Goal: Use online tool/utility: Utilize a website feature to perform a specific function

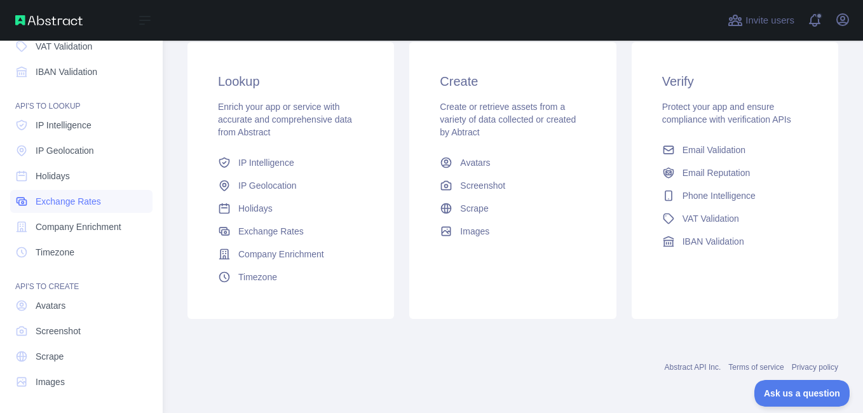
scroll to position [146, 0]
click at [60, 356] on span "Scrape" at bounding box center [50, 355] width 28 height 13
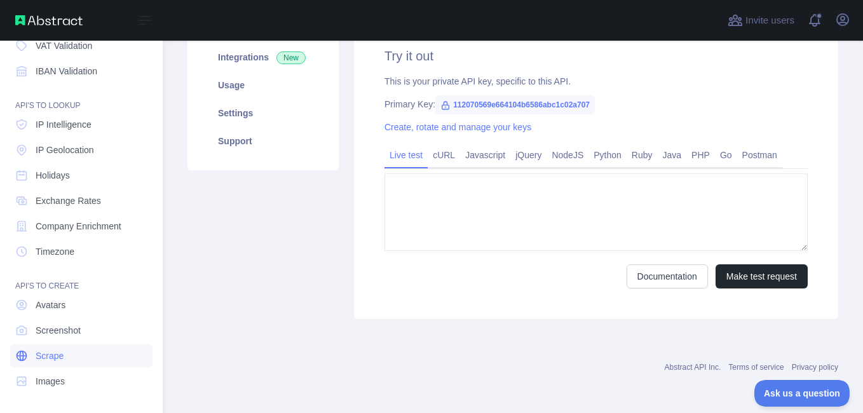
type textarea "**********"
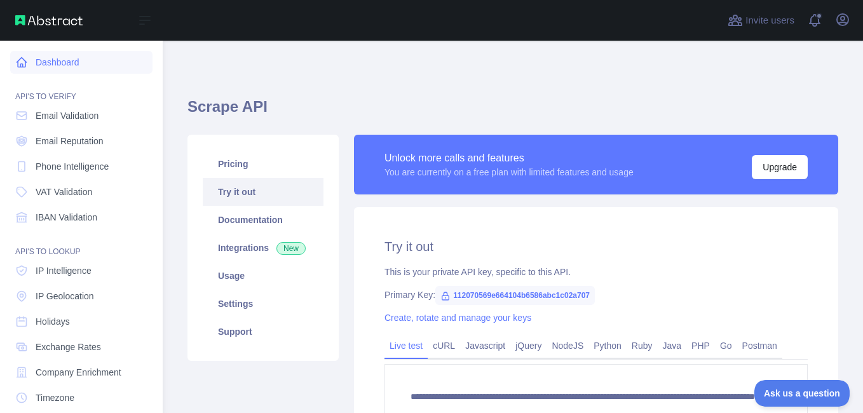
click at [28, 58] on link "Dashboard" at bounding box center [81, 62] width 142 height 23
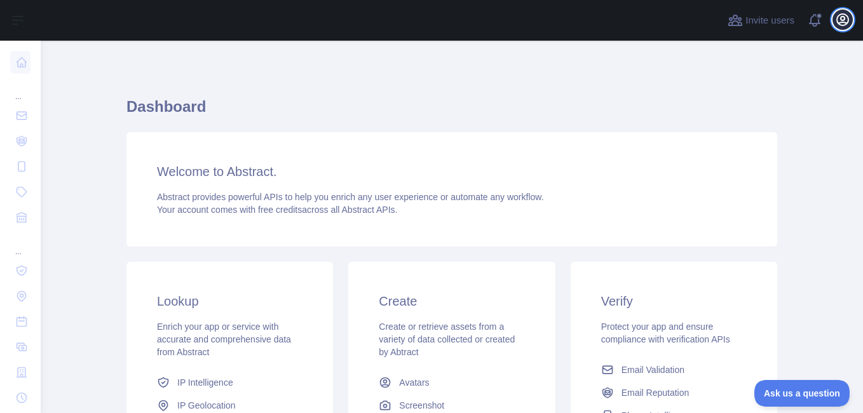
click at [845, 22] on icon "button" at bounding box center [842, 19] width 11 height 11
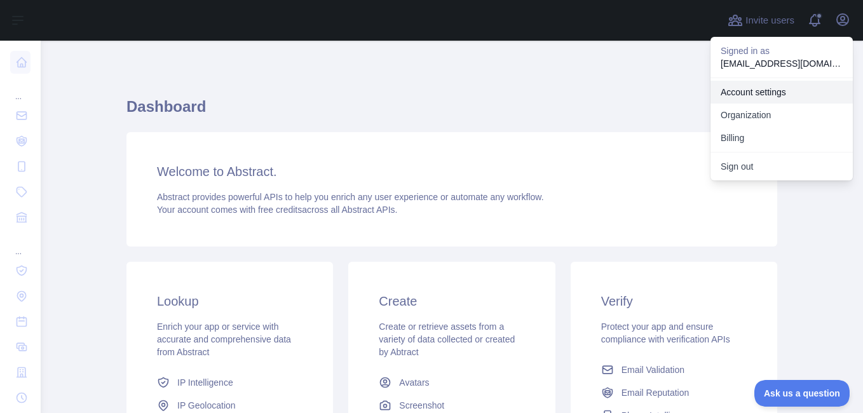
click at [757, 93] on link "Account settings" at bounding box center [781, 92] width 142 height 23
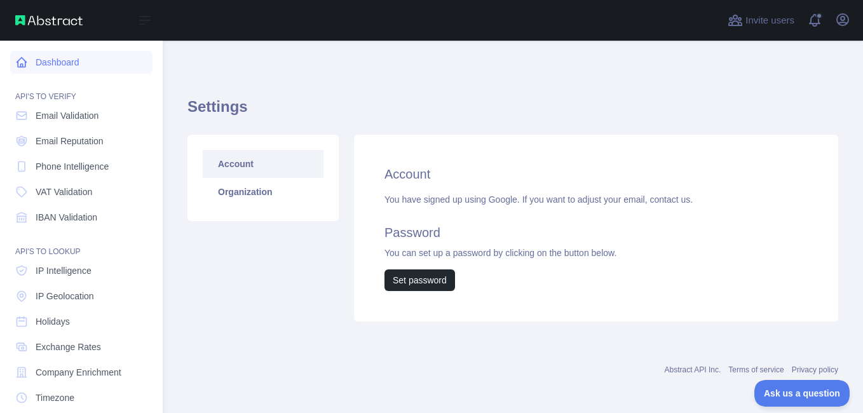
click at [49, 68] on link "Dashboard" at bounding box center [81, 62] width 142 height 23
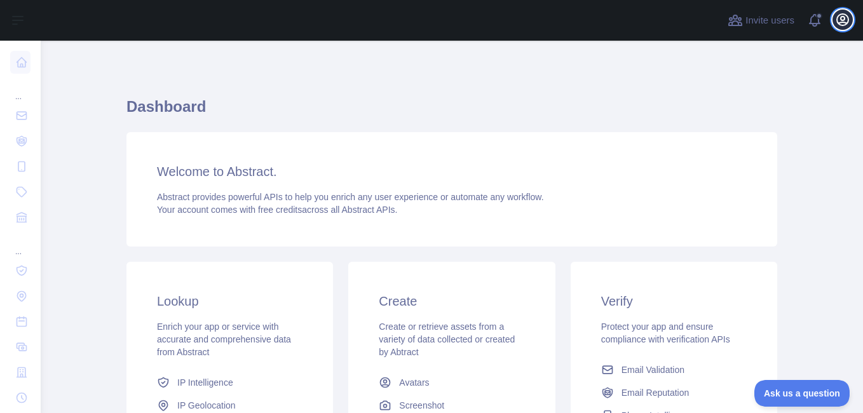
click at [833, 24] on button "Open user menu" at bounding box center [842, 20] width 20 height 20
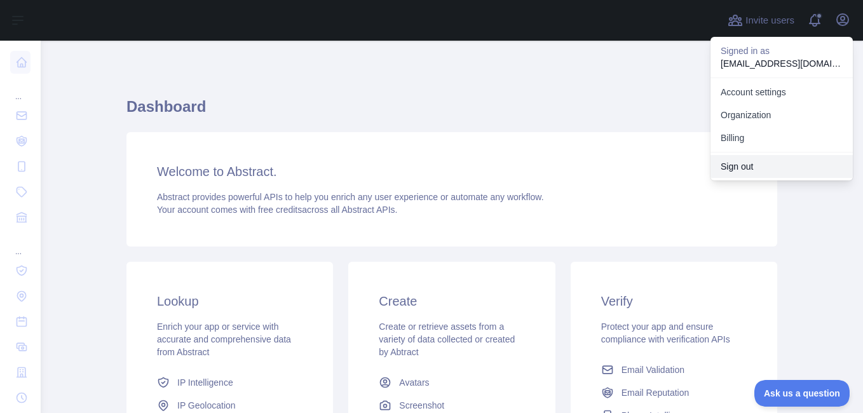
click at [746, 172] on button "Sign out" at bounding box center [781, 166] width 142 height 23
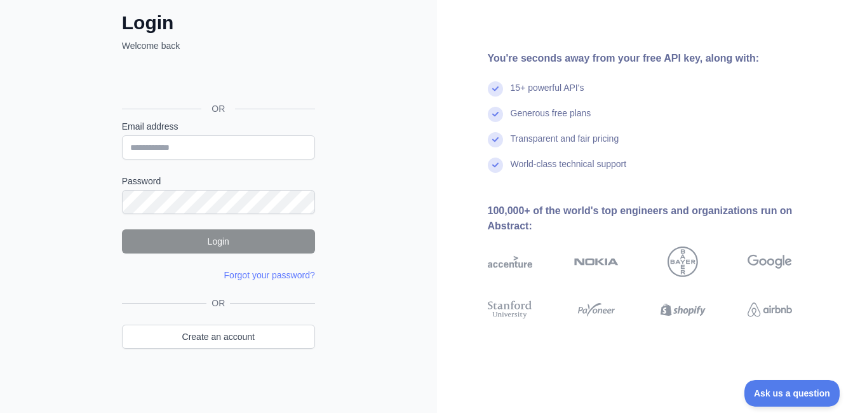
scroll to position [71, 0]
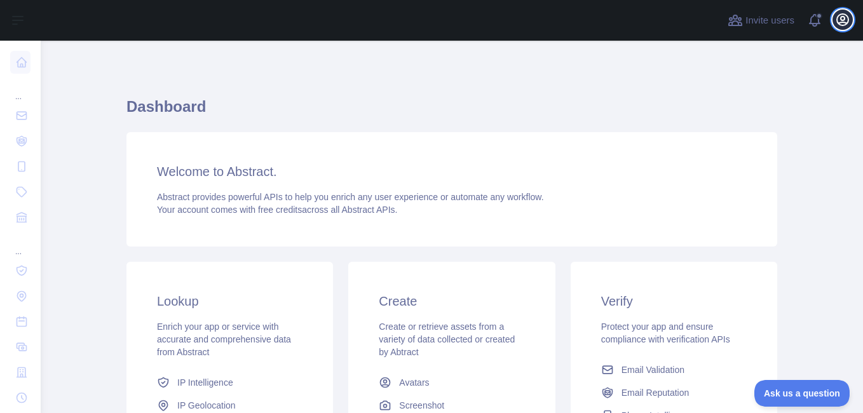
click at [843, 21] on icon "button" at bounding box center [842, 19] width 15 height 15
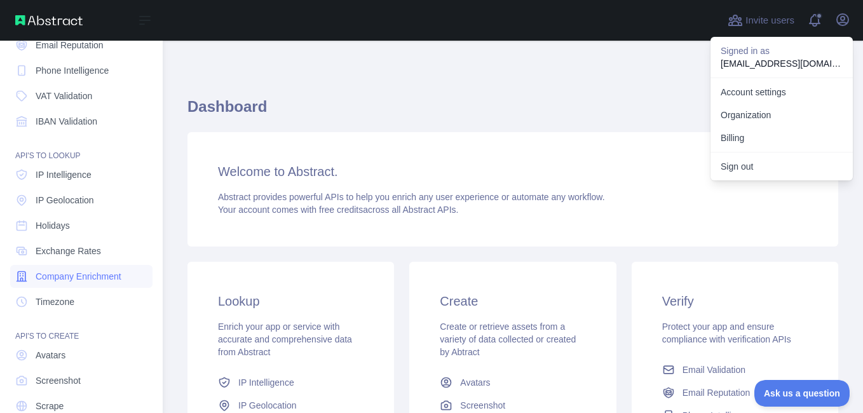
scroll to position [146, 0]
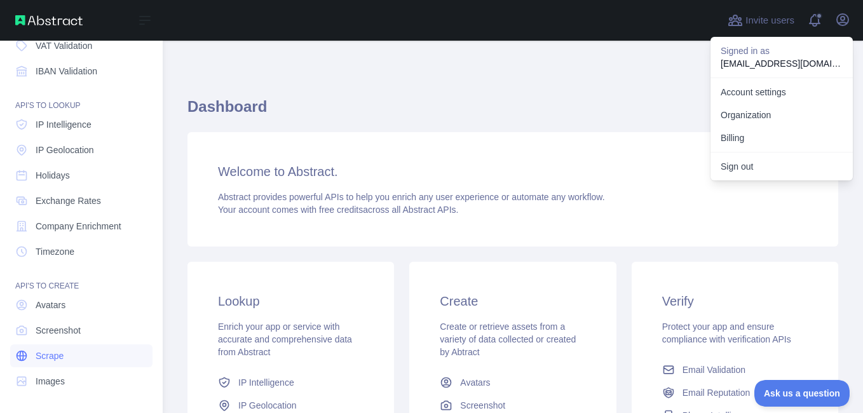
click at [57, 356] on span "Scrape" at bounding box center [50, 355] width 28 height 13
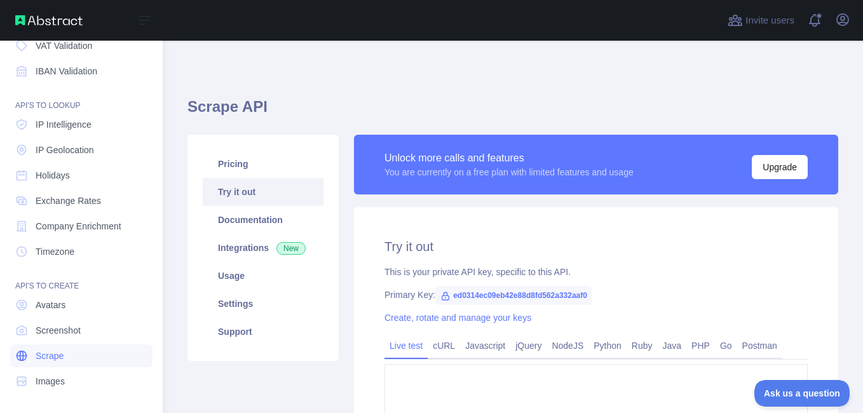
type textarea "**********"
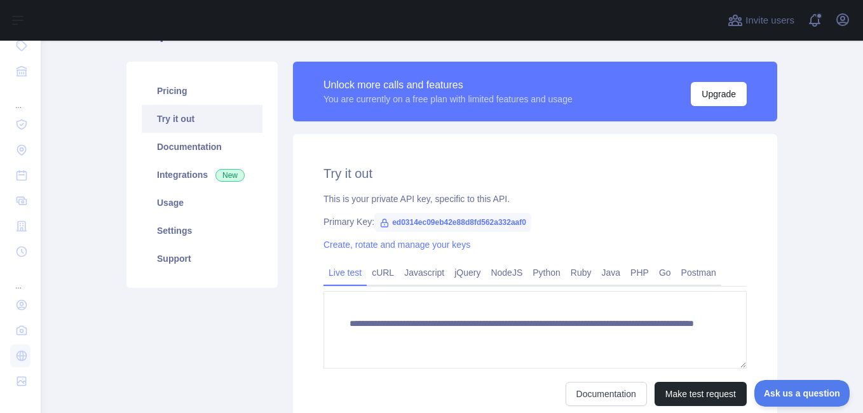
scroll to position [77, 0]
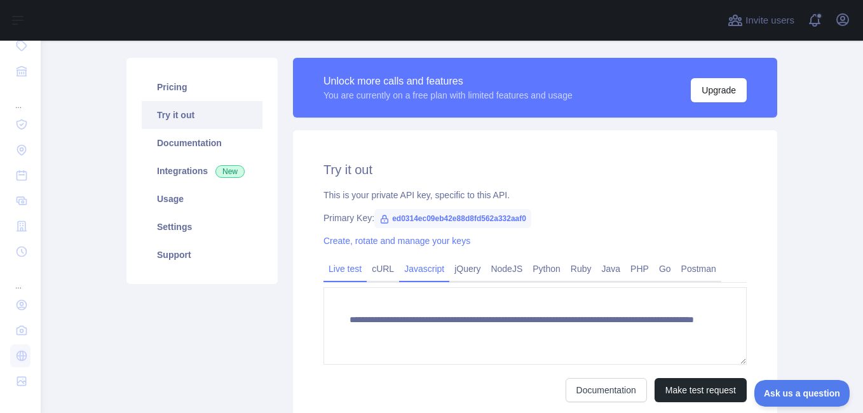
click at [420, 267] on link "Javascript" at bounding box center [424, 269] width 50 height 20
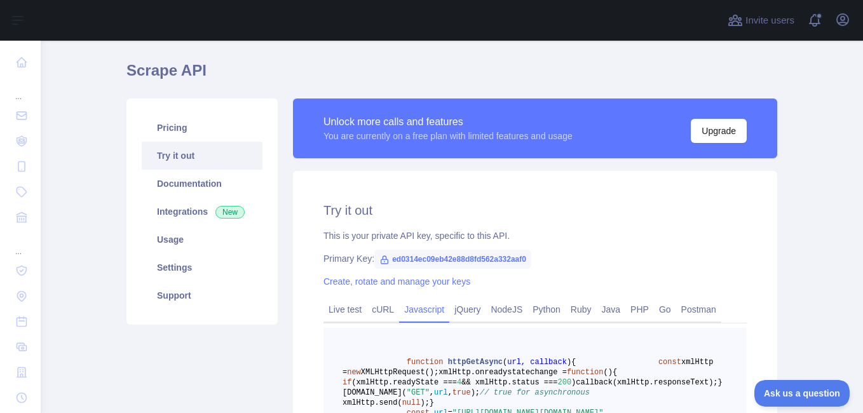
scroll to position [12, 0]
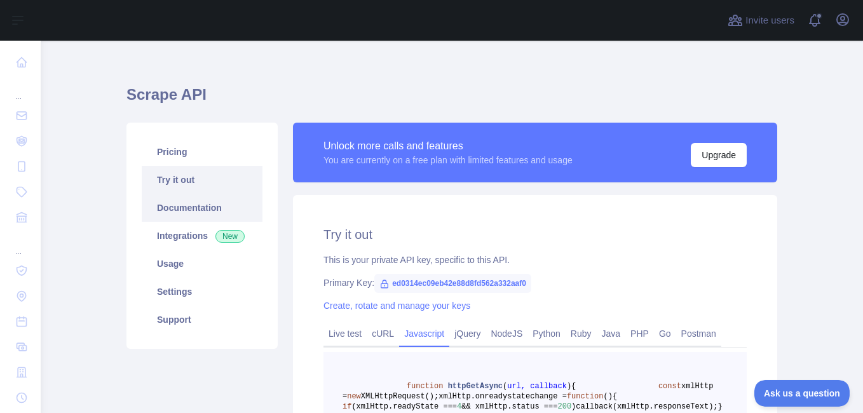
click at [207, 206] on link "Documentation" at bounding box center [202, 208] width 121 height 28
